Goal: Information Seeking & Learning: Learn about a topic

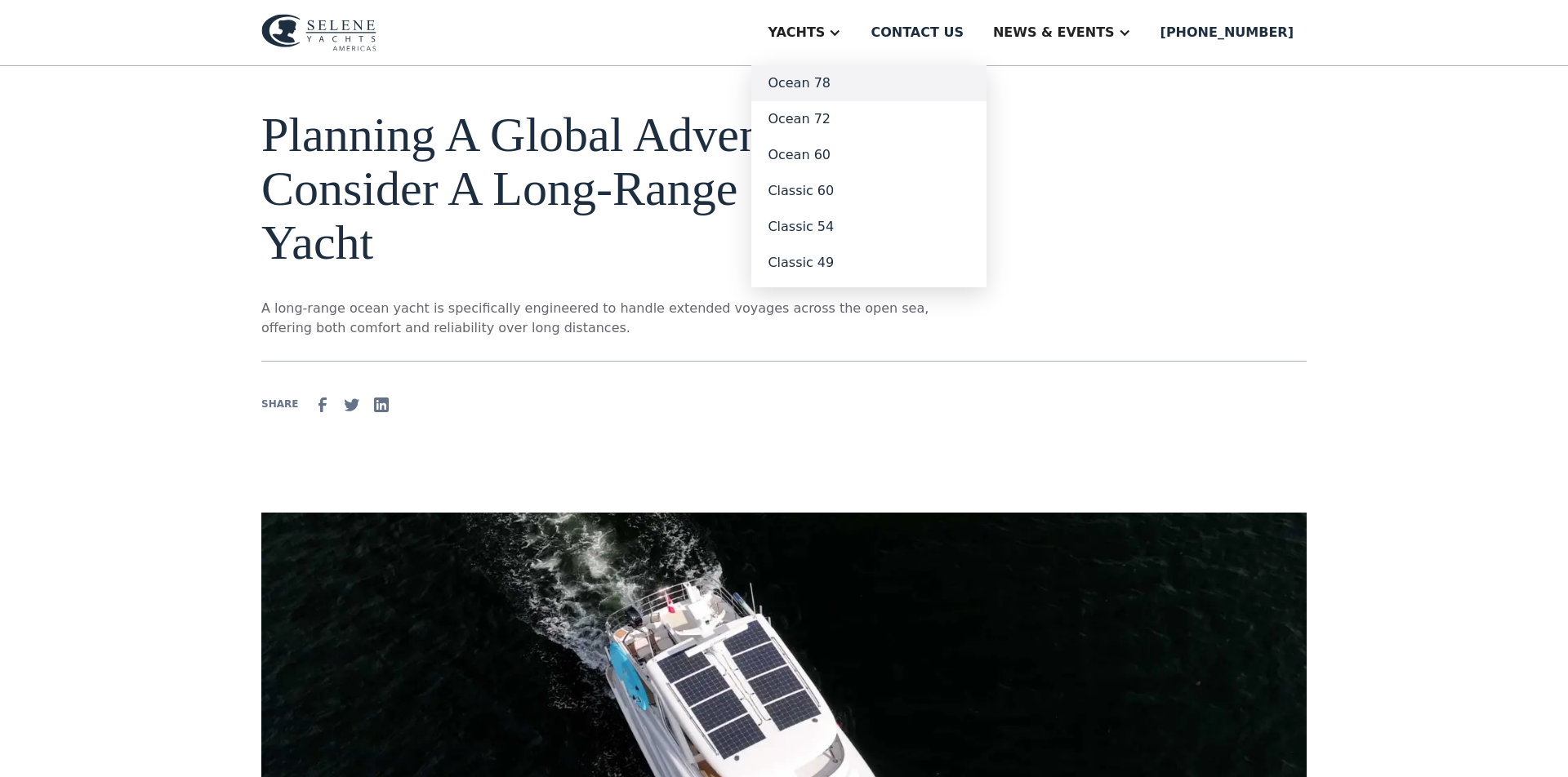
click at [843, 79] on link "Ocean 78" at bounding box center [868, 83] width 235 height 36
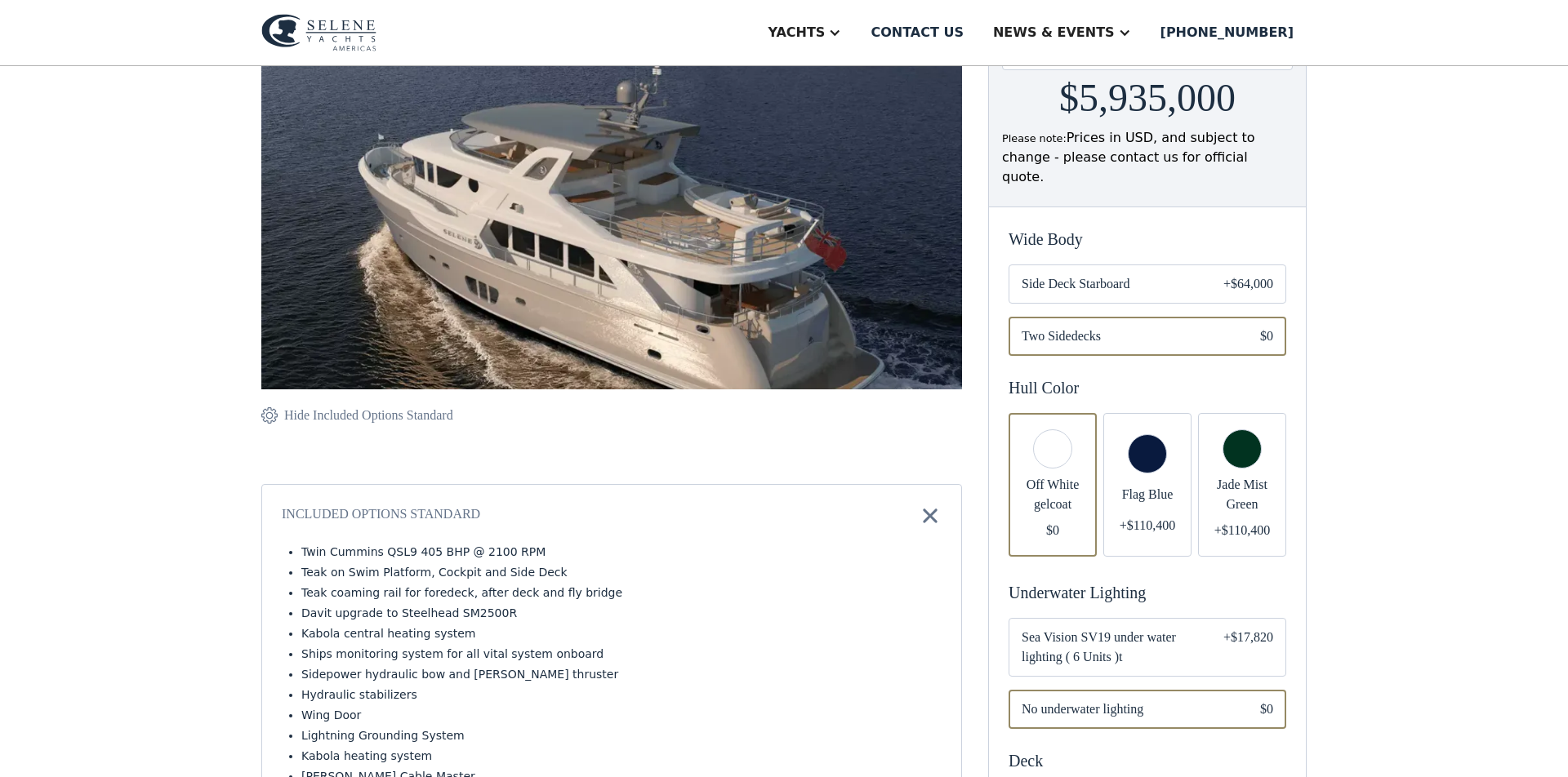
scroll to position [250, 0]
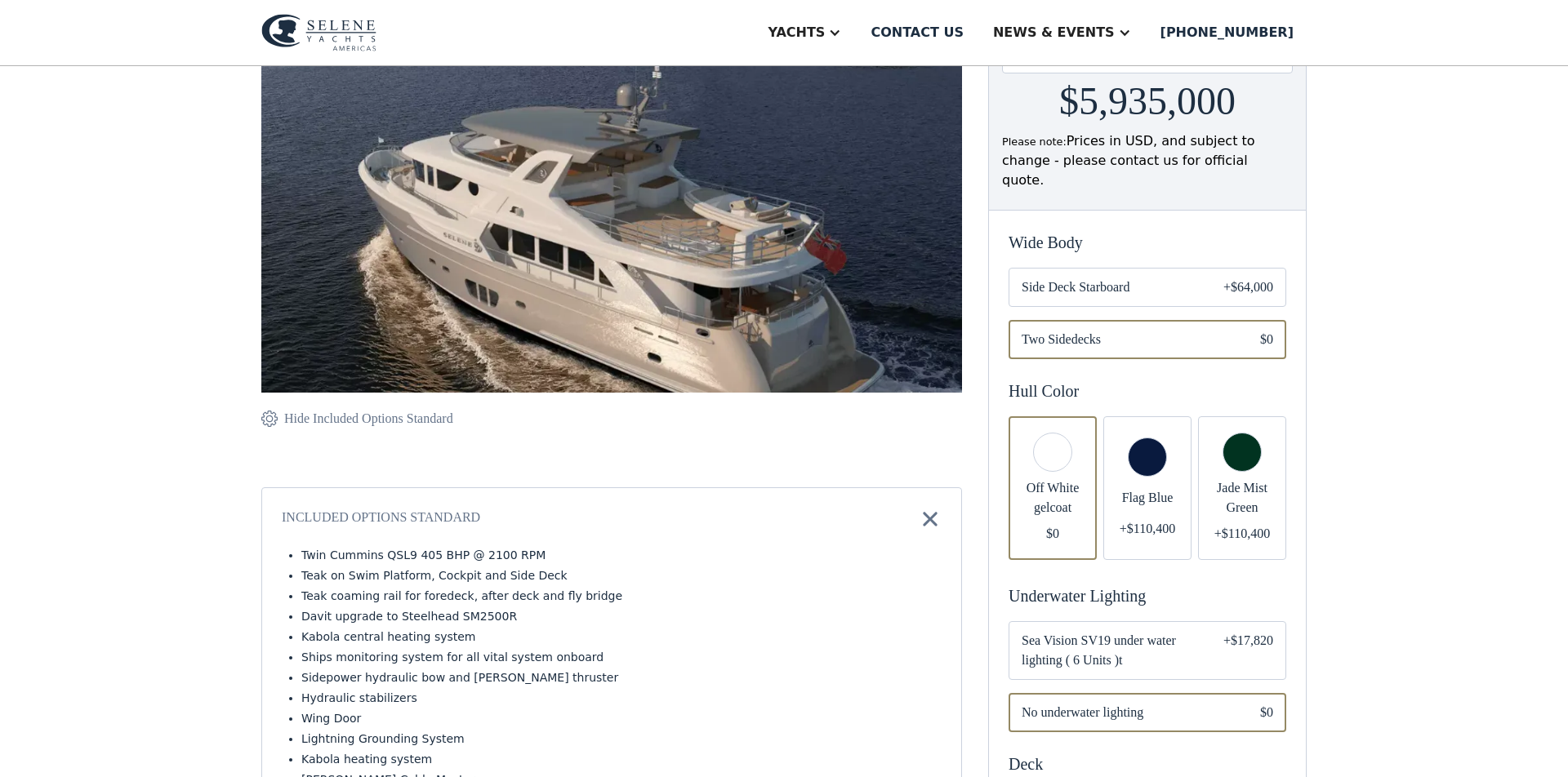
click at [1143, 329] on span "Two Sidedecks" at bounding box center [1128, 339] width 212 height 19
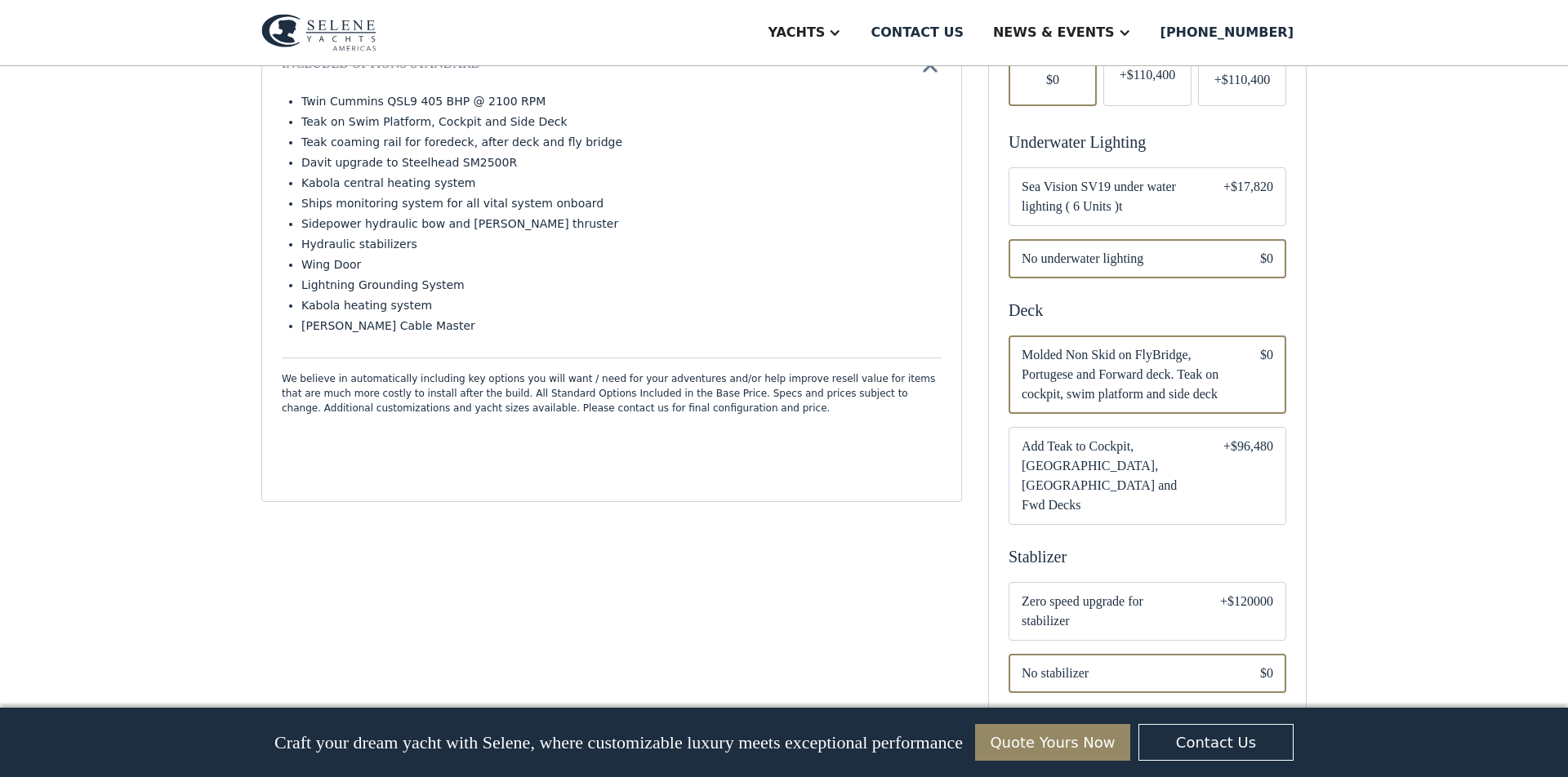
scroll to position [720, 0]
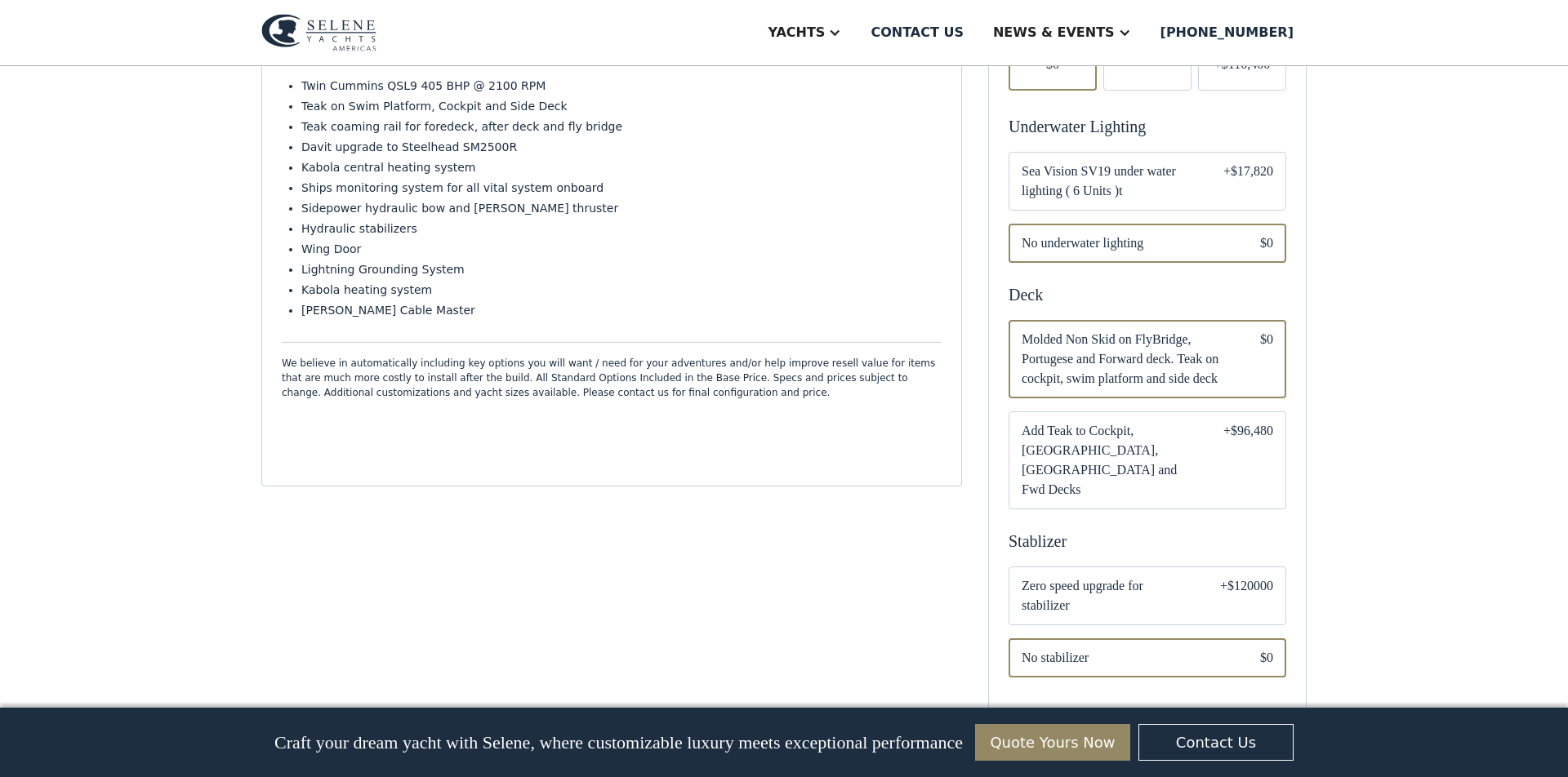
click at [1120, 443] on span "Add Teak to Cockpit, Portugese Bridge, Flybridge and Fwd Decks" at bounding box center [1109, 460] width 175 height 78
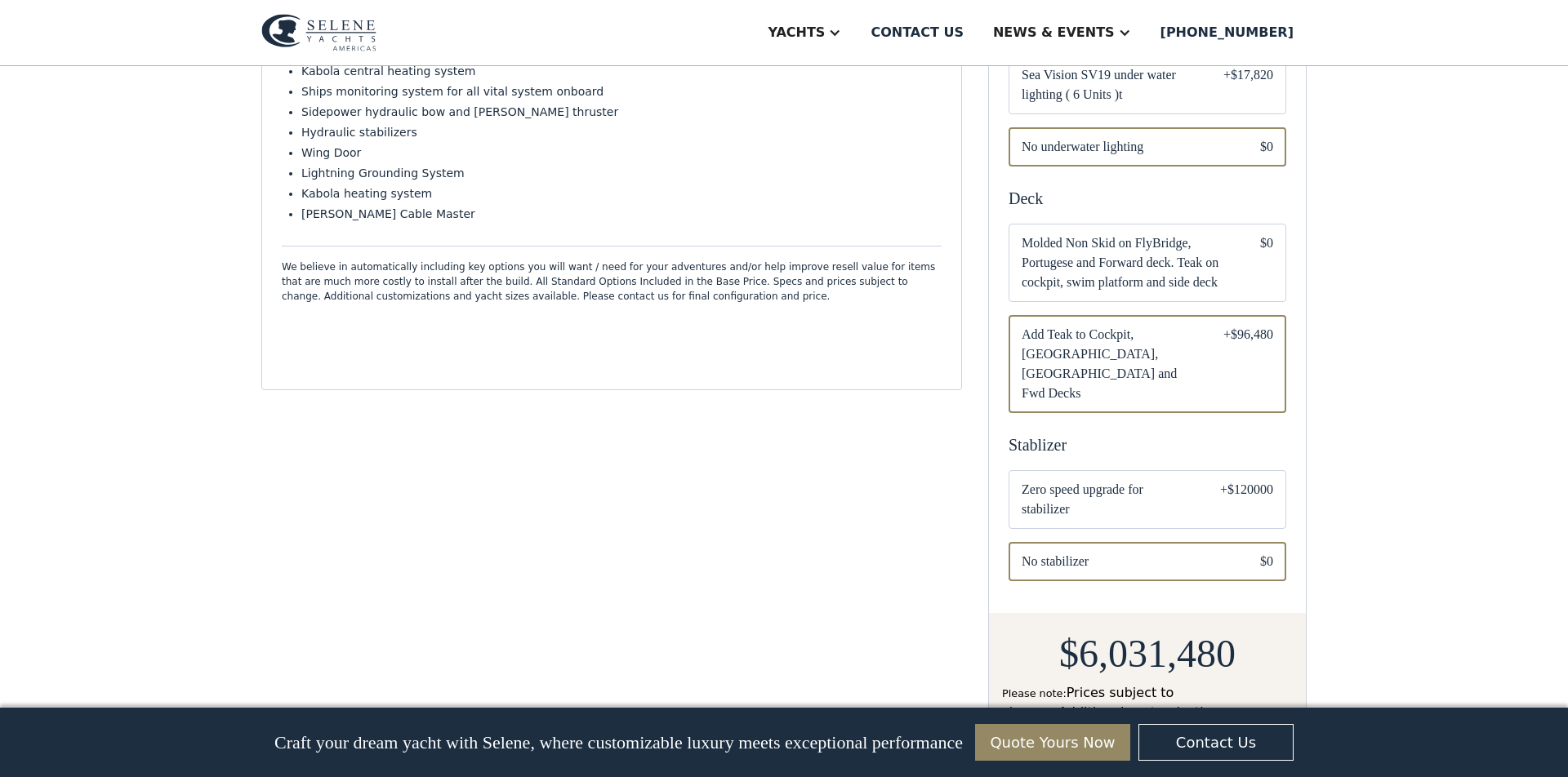
scroll to position [819, 0]
click at [1195, 468] on div "Email Form" at bounding box center [1147, 497] width 278 height 59
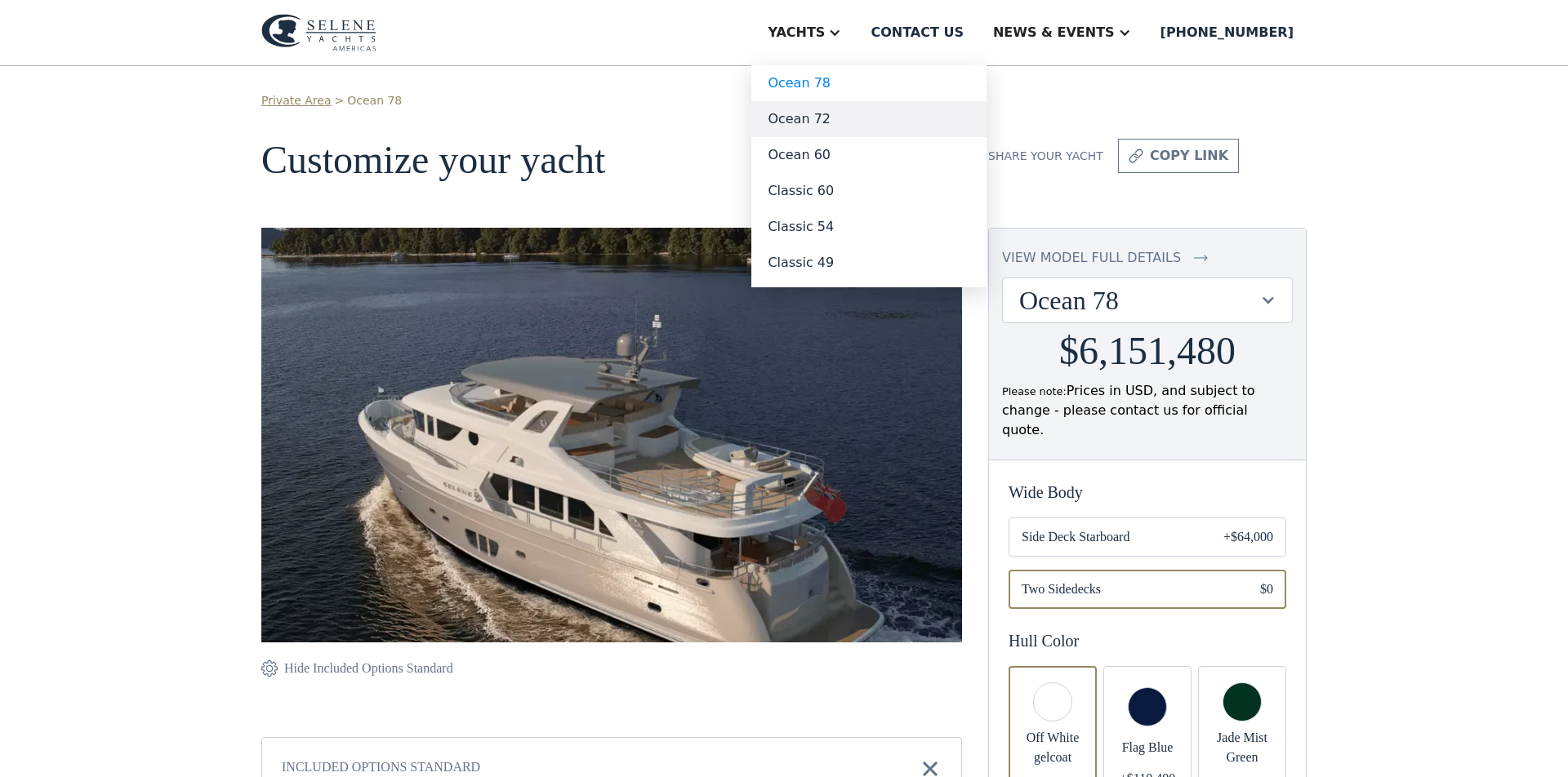
click at [859, 113] on link "Ocean 72" at bounding box center [868, 119] width 235 height 36
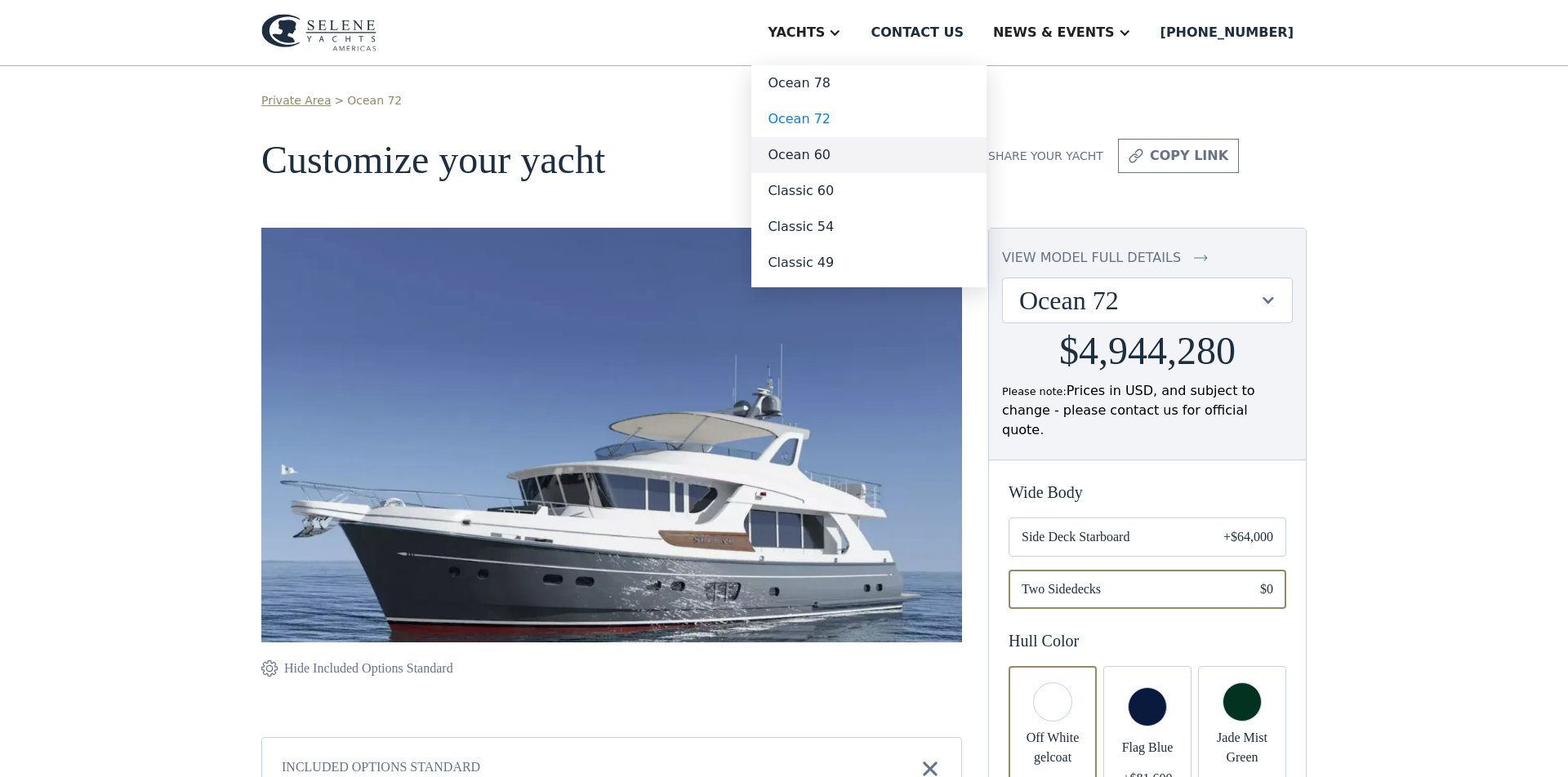
click at [862, 154] on link "Ocean 60" at bounding box center [868, 155] width 235 height 36
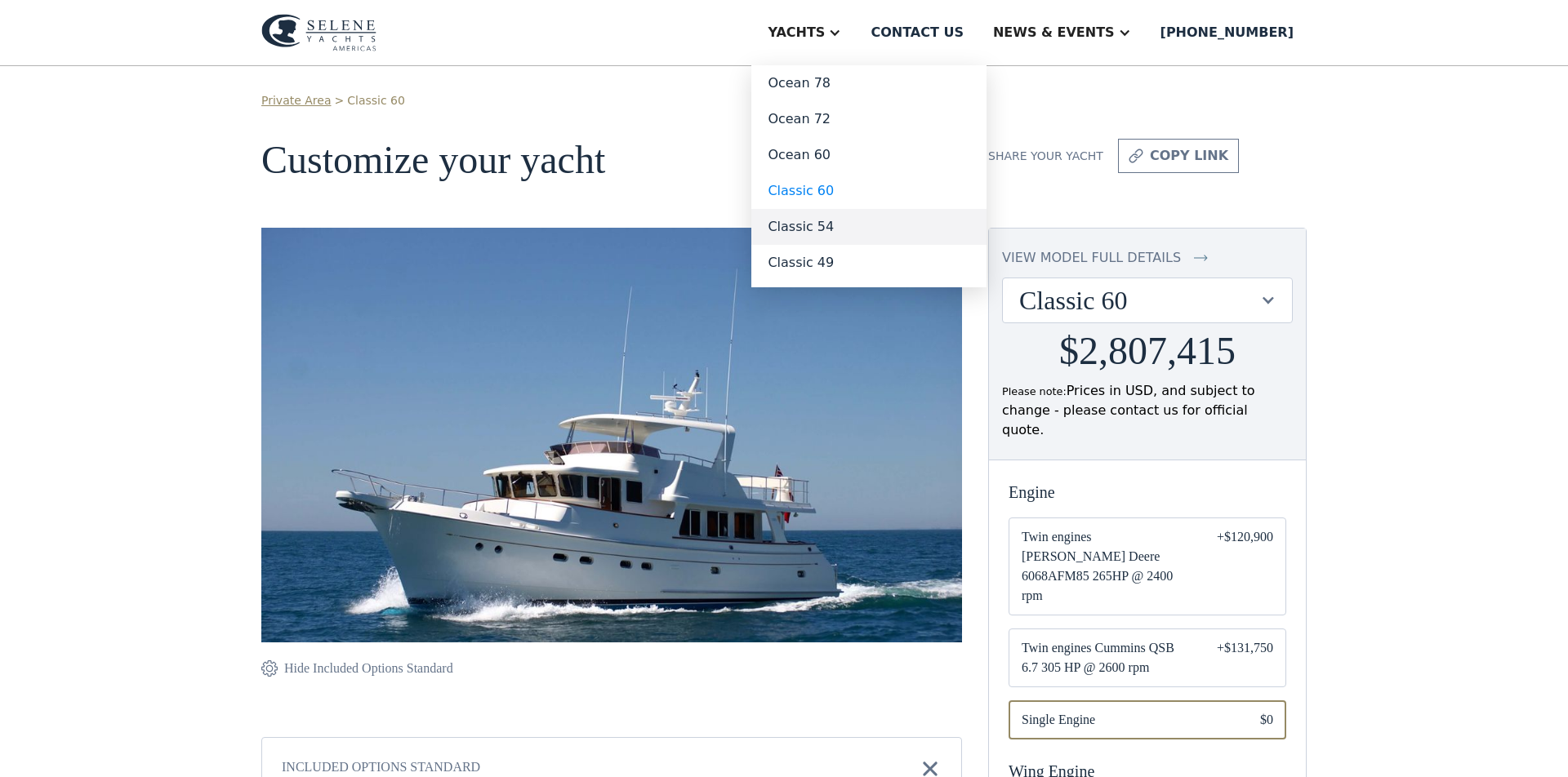
click at [848, 232] on link "Classic 54" at bounding box center [868, 227] width 235 height 36
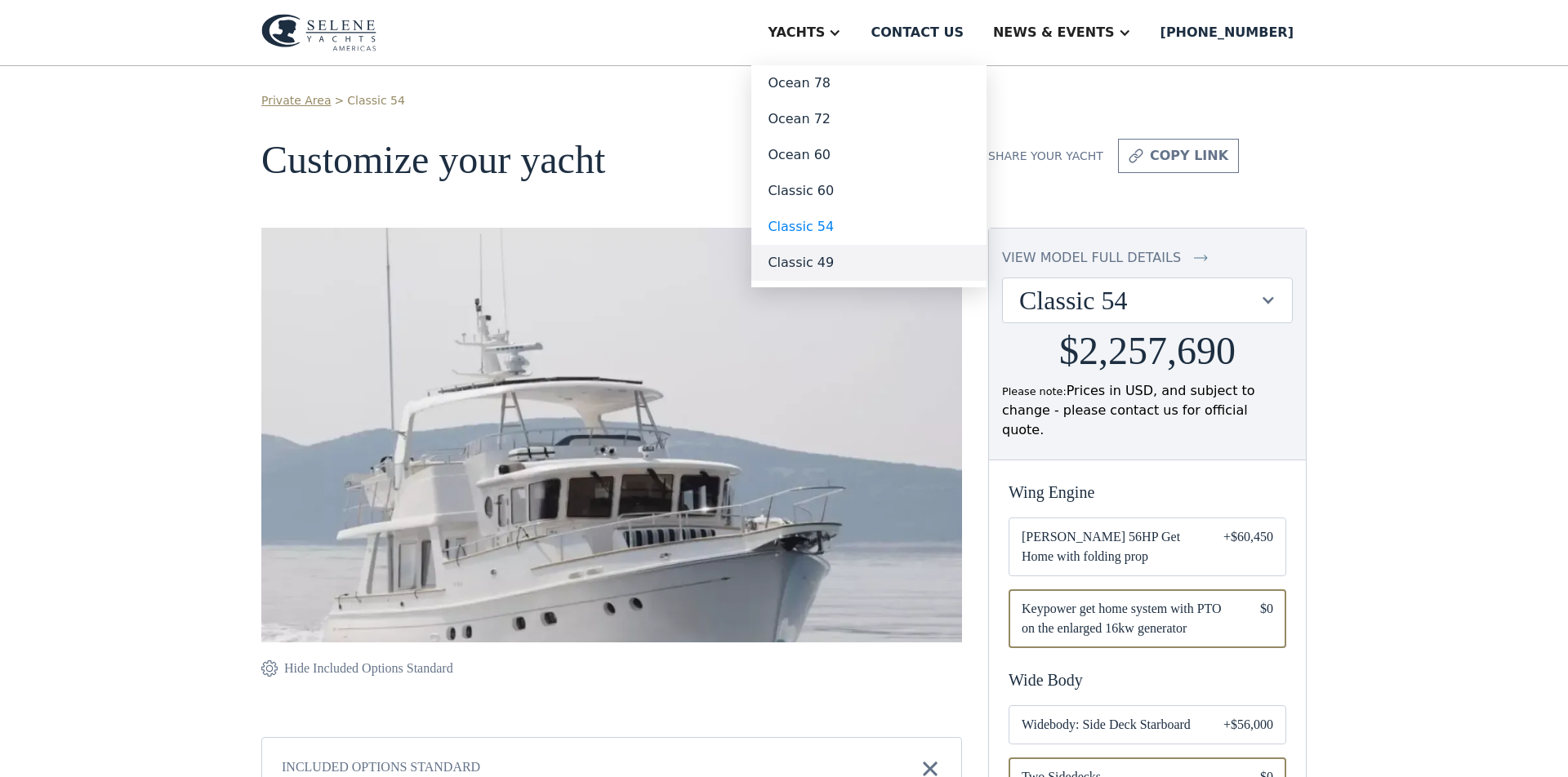
click at [844, 268] on link "Classic 49" at bounding box center [868, 262] width 235 height 36
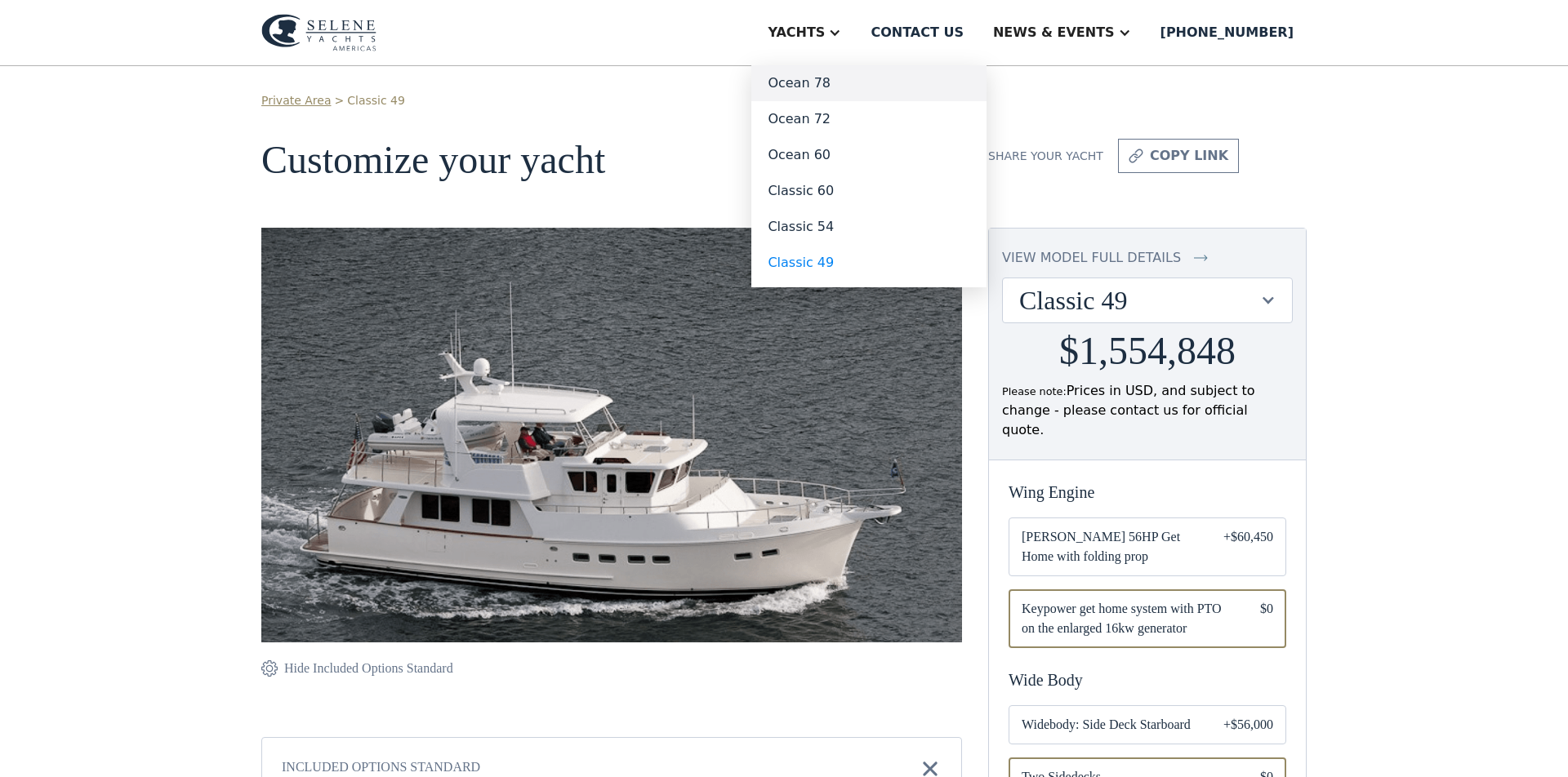
click at [849, 81] on link "Ocean 78" at bounding box center [868, 83] width 235 height 36
